Goal: Find specific page/section: Find specific page/section

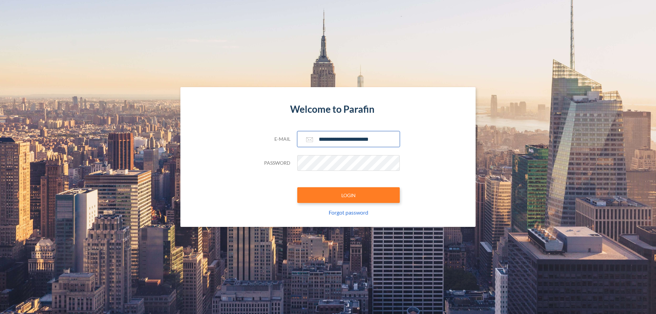
type input "**********"
click at [349, 195] on button "LOGIN" at bounding box center [348, 195] width 103 height 16
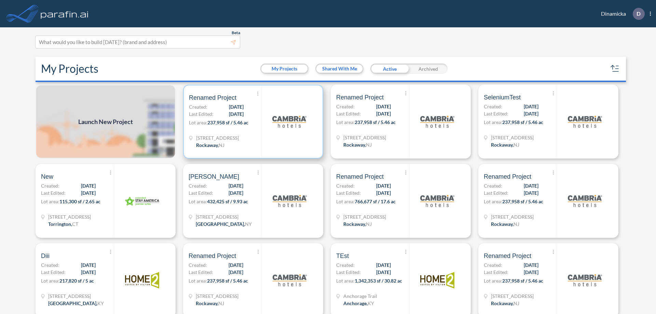
scroll to position [2, 0]
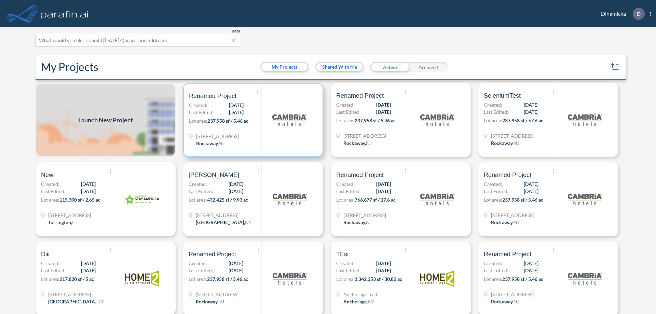
click at [252, 120] on p "Lot area: 237,958 sf / 5.46 ac" at bounding box center [225, 122] width 72 height 10
